Goal: Task Accomplishment & Management: Manage account settings

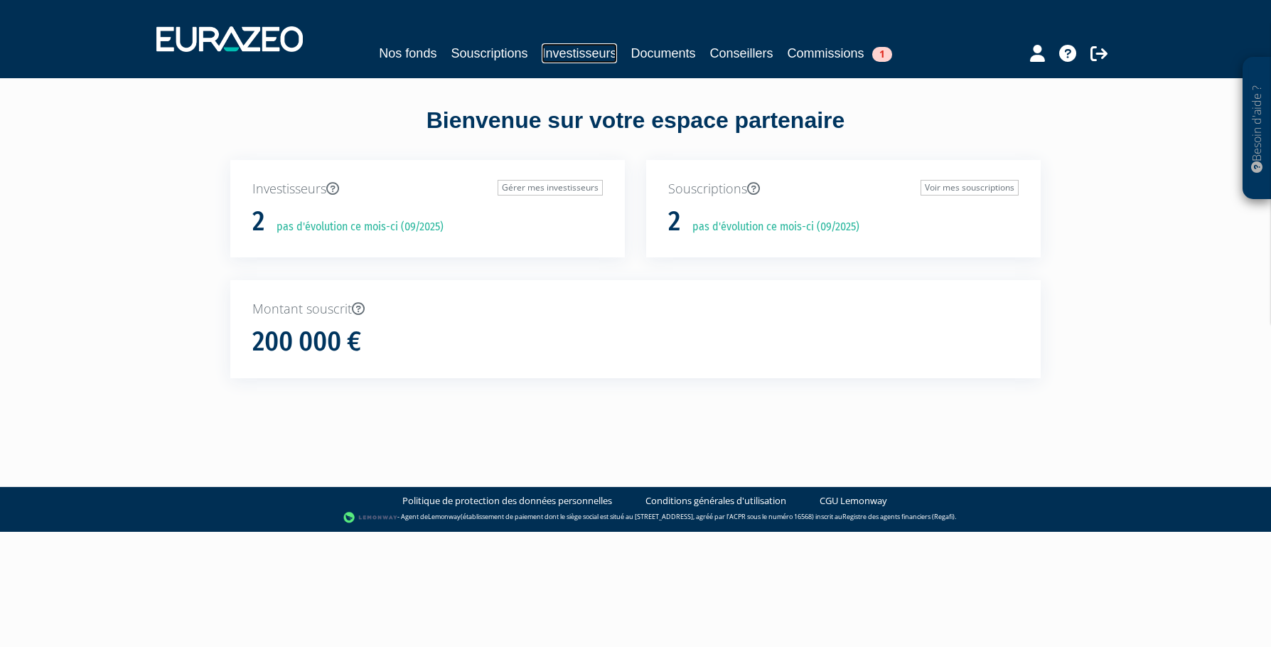
click at [575, 53] on link "Investisseurs" at bounding box center [579, 53] width 75 height 20
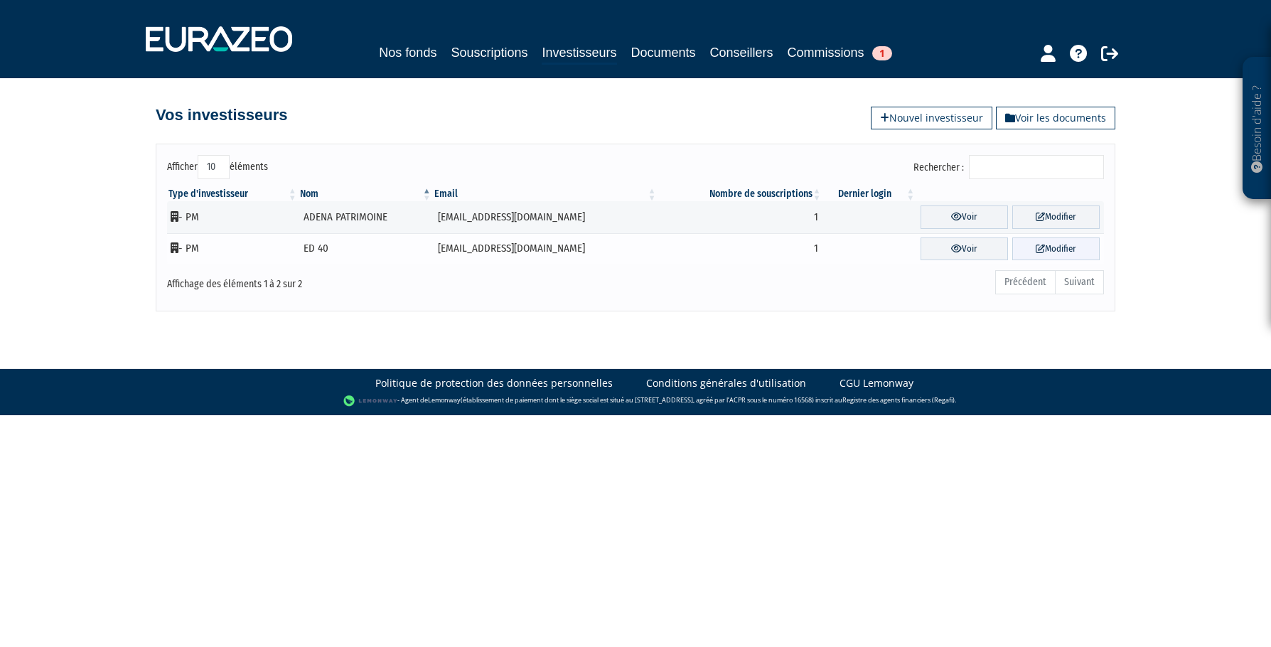
click at [1055, 247] on link "Modifier" at bounding box center [1055, 248] width 87 height 23
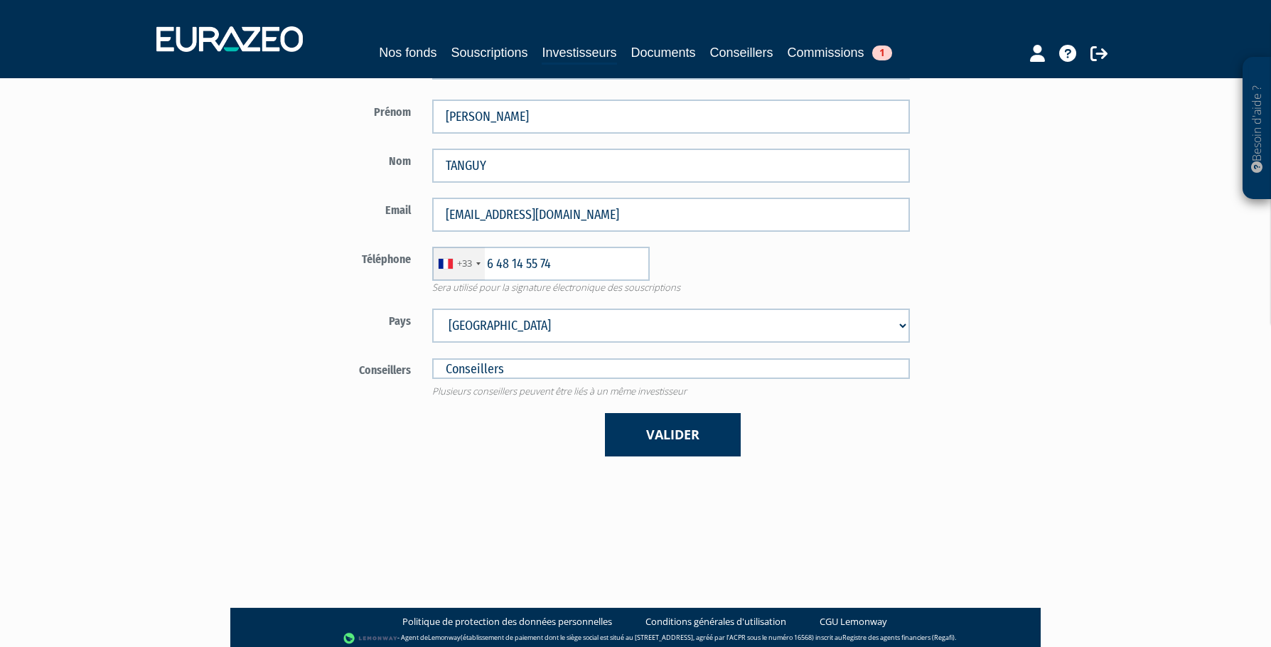
scroll to position [273, 0]
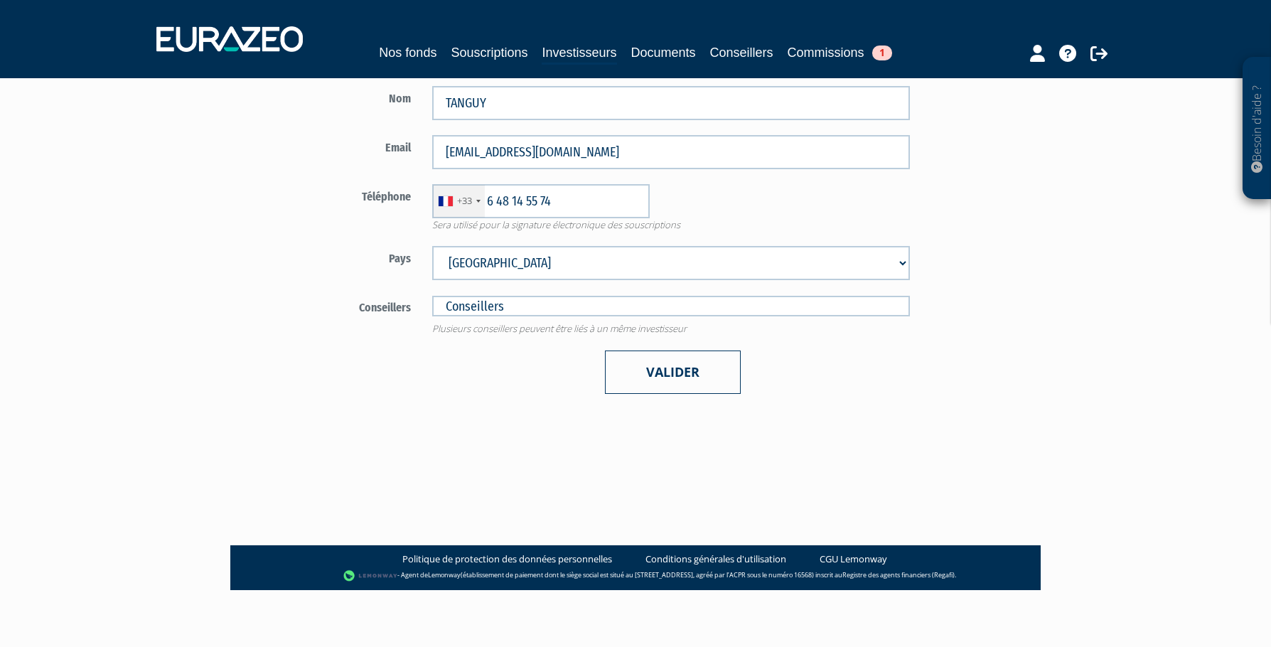
click at [663, 366] on button "Valider" at bounding box center [673, 372] width 136 height 43
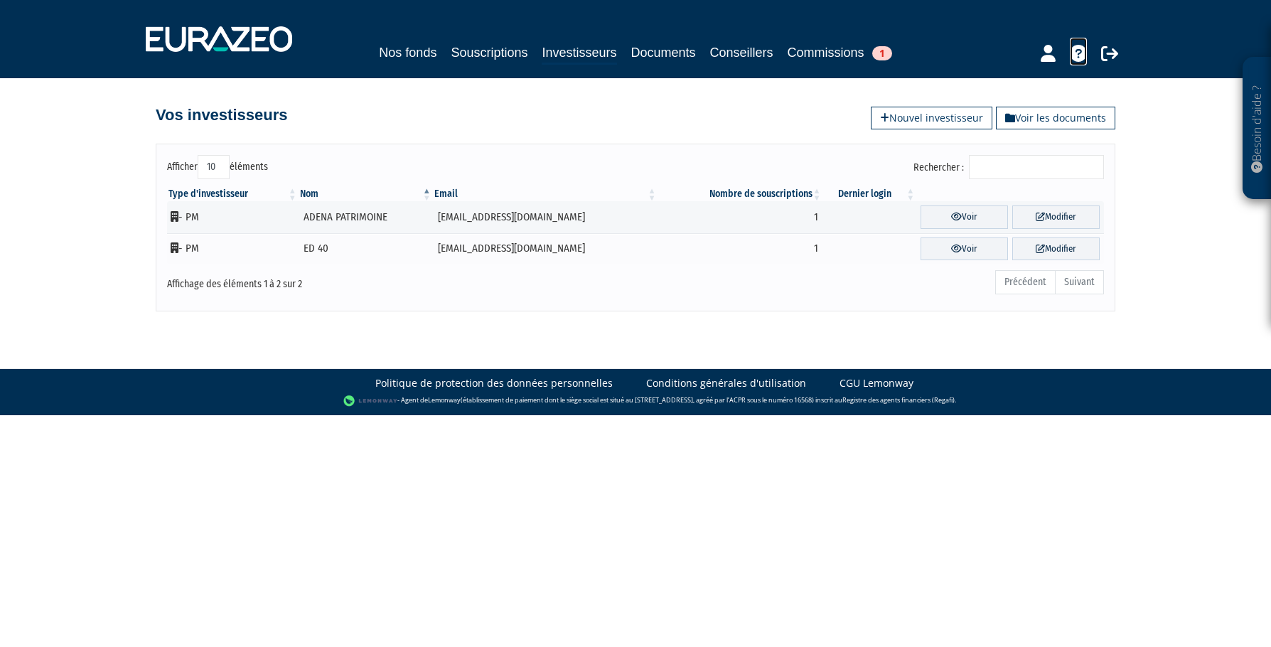
click at [1083, 52] on icon at bounding box center [1078, 53] width 17 height 17
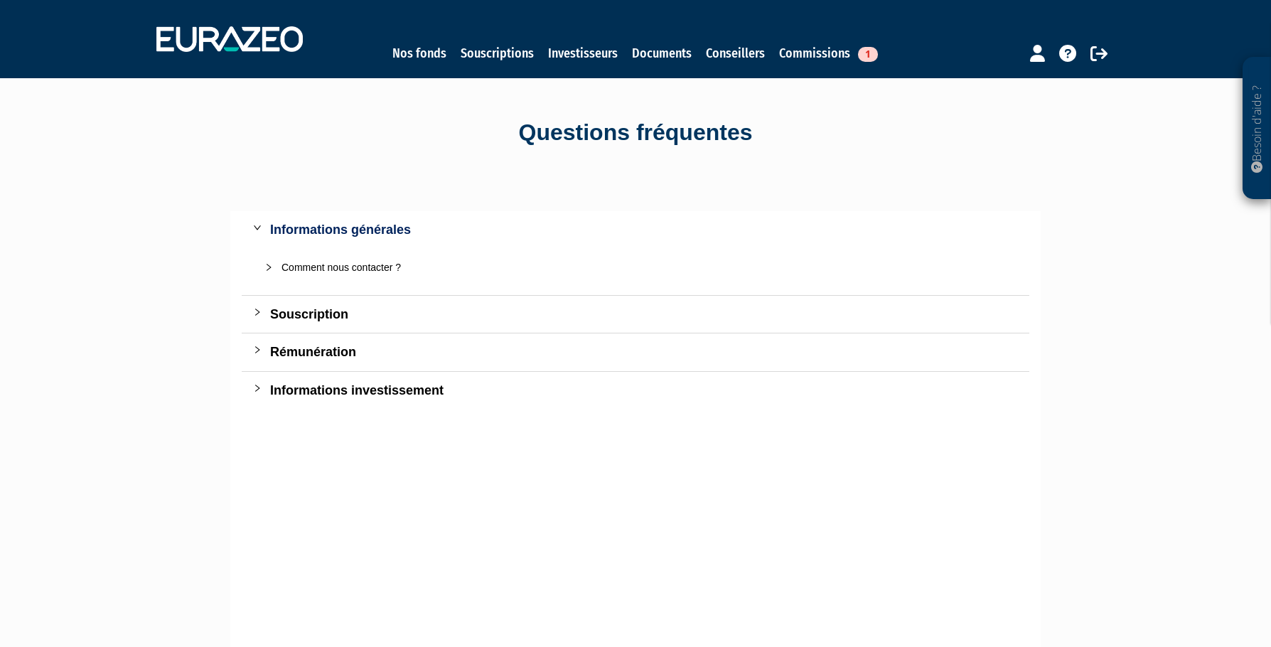
click at [363, 265] on div "Comment nous contacter ?" at bounding box center [644, 268] width 725 height 16
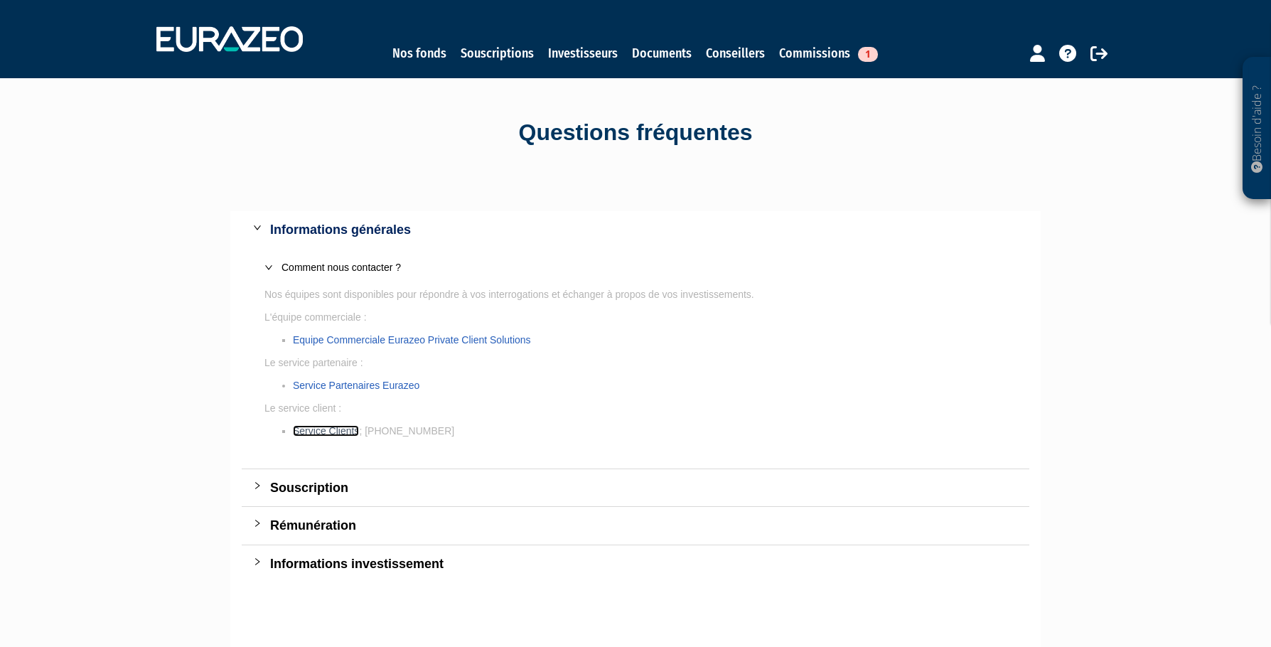
click at [325, 433] on link "Service Clients" at bounding box center [326, 430] width 66 height 11
